Goal: Check status

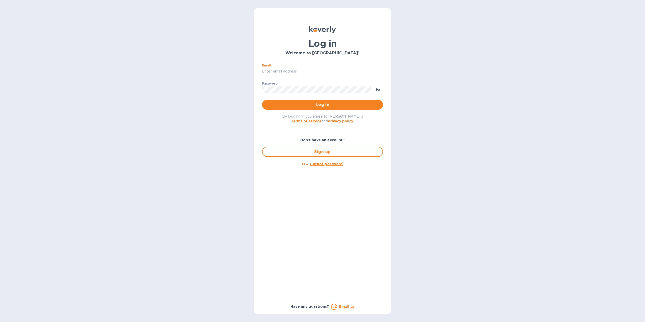
click at [300, 72] on input "Email" at bounding box center [322, 72] width 121 height 8
type input "[EMAIL_ADDRESS][DOMAIN_NAME]"
click at [307, 104] on span "Log in" at bounding box center [322, 105] width 113 height 6
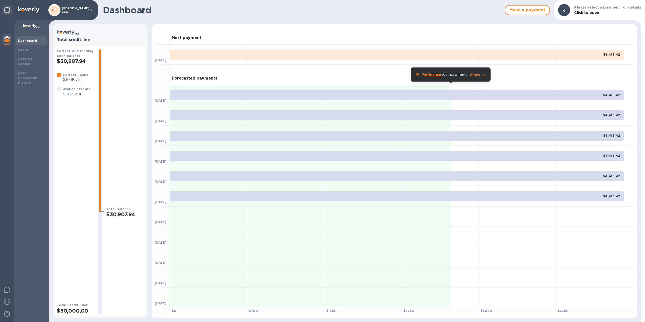
click at [482, 77] on icon "button" at bounding box center [484, 75] width 6 height 6
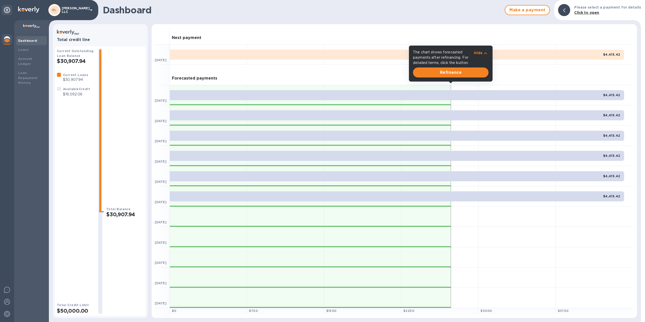
click at [463, 75] on span "Refinance" at bounding box center [451, 73] width 68 height 6
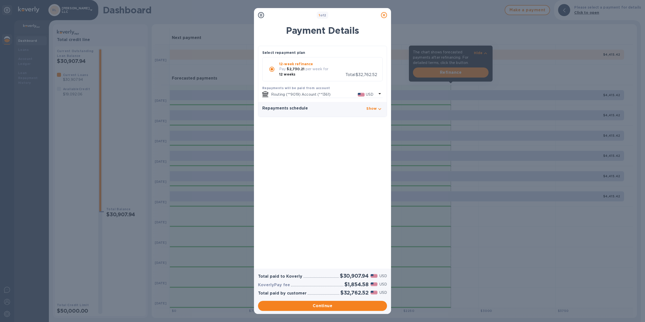
click at [384, 15] on icon at bounding box center [384, 15] width 6 height 6
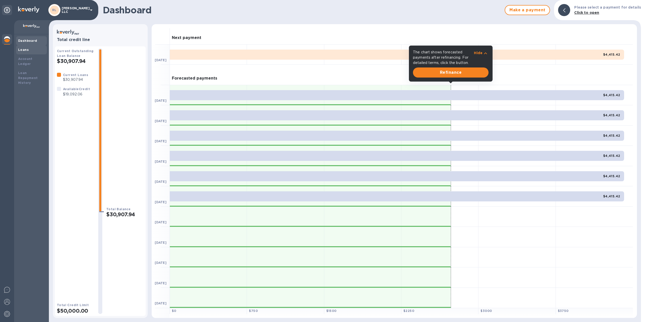
click at [24, 49] on b "Loans" at bounding box center [23, 50] width 11 height 4
